Goal: Find specific page/section: Find specific page/section

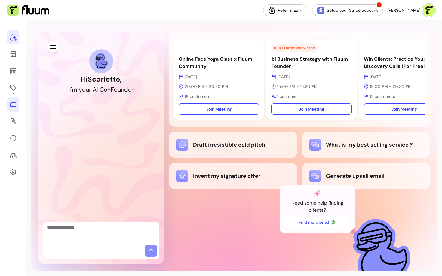
click at [12, 108] on link at bounding box center [13, 104] width 12 height 14
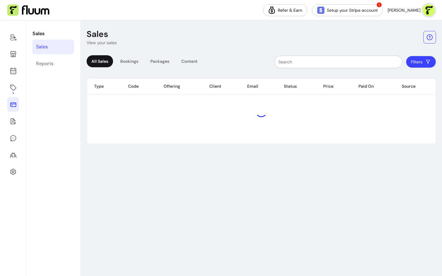
click at [341, 59] on input "text" at bounding box center [338, 62] width 120 height 6
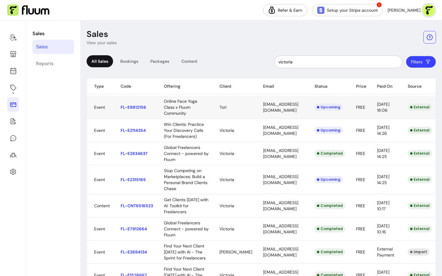
type input "victoria"
click at [266, 109] on body "Refer & Earn Setup your Stripe account ! [PERSON_NAME] Sales Sales Reports Sale…" at bounding box center [221, 138] width 442 height 276
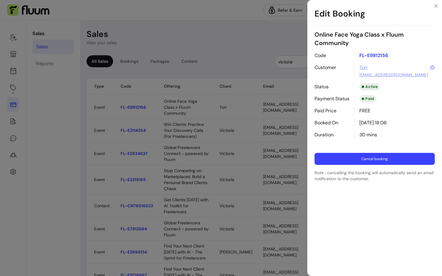
click at [355, 160] on button "Cancel booking" at bounding box center [374, 159] width 120 height 12
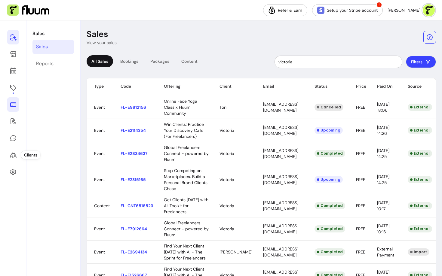
click at [9, 35] on link at bounding box center [13, 37] width 12 height 14
